Goal: Navigation & Orientation: Find specific page/section

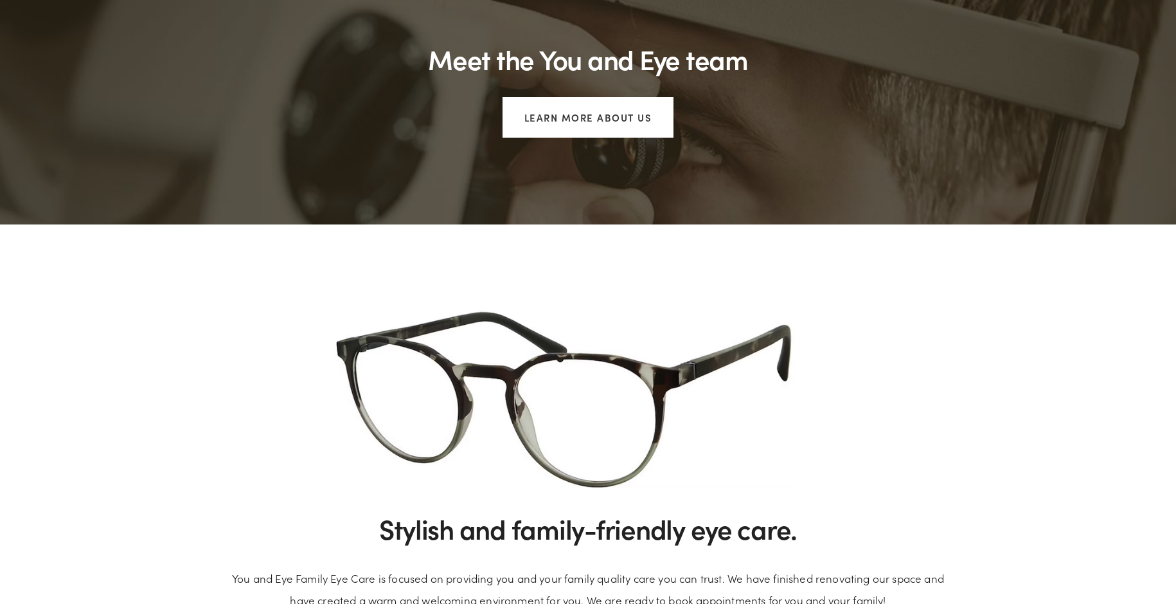
scroll to position [1157, 0]
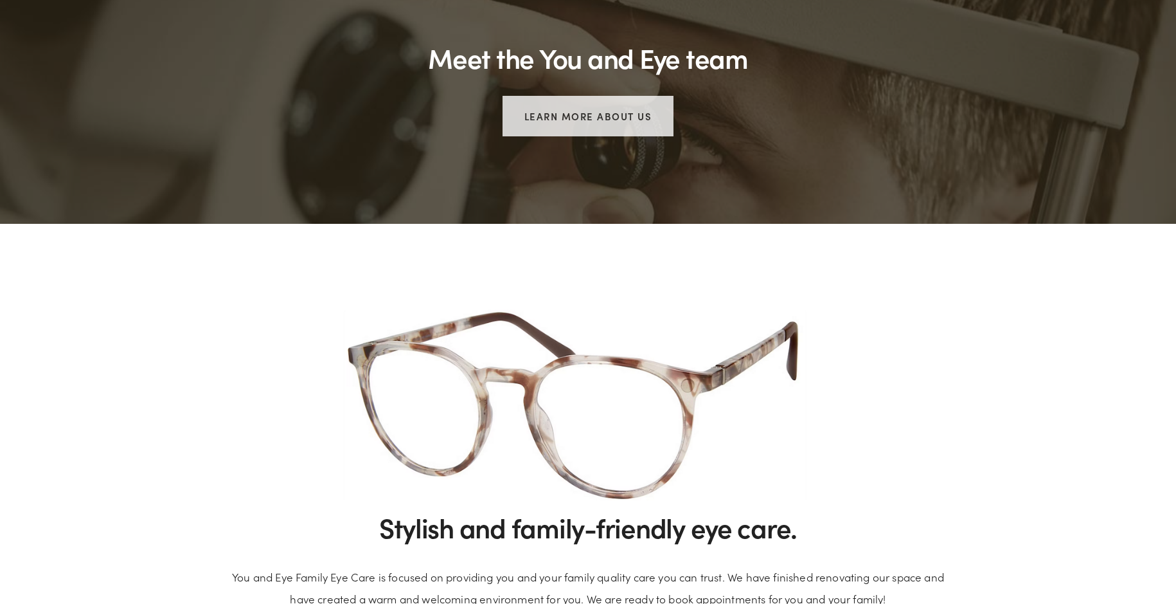
click at [622, 118] on link "Learn more about us" at bounding box center [589, 116] width 172 height 40
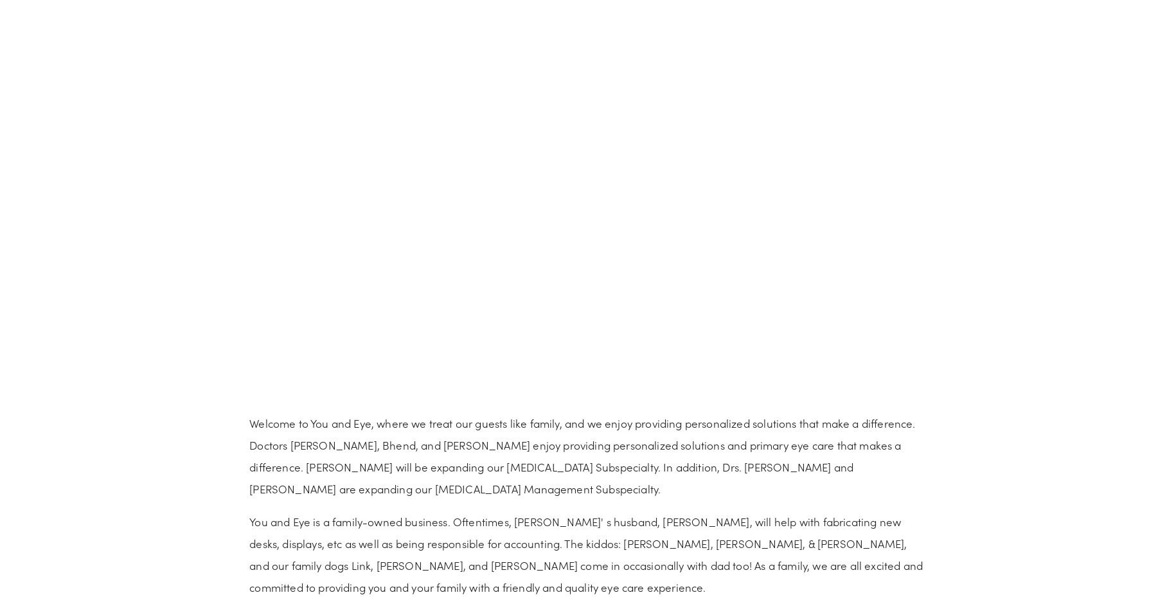
scroll to position [900, 0]
